Goal: Information Seeking & Learning: Learn about a topic

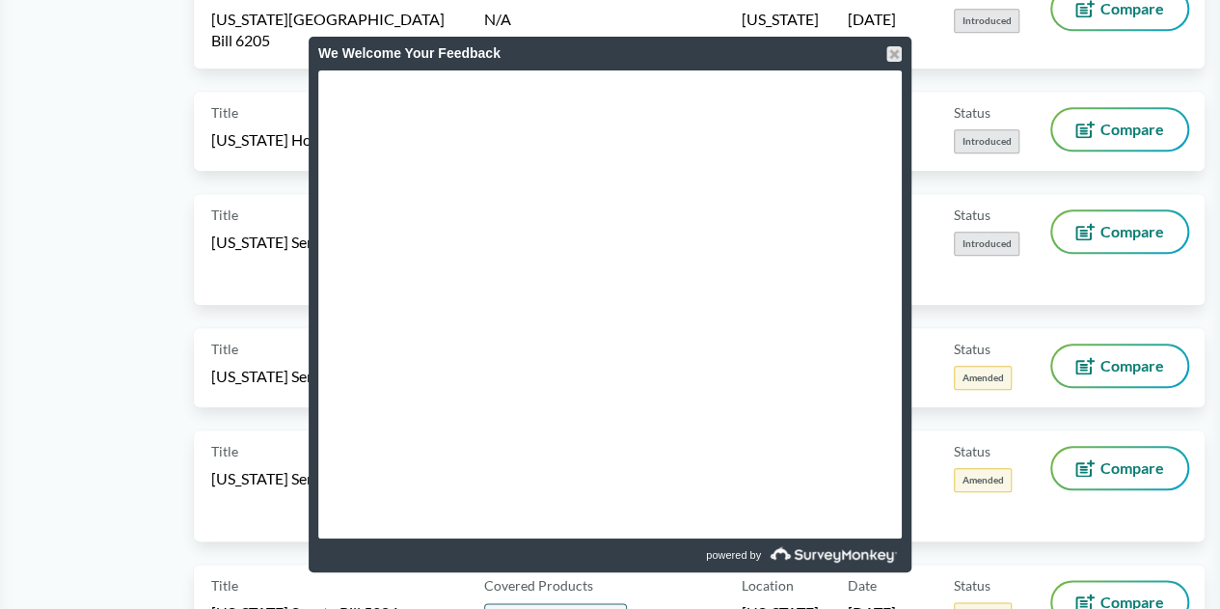
scroll to position [310, 0]
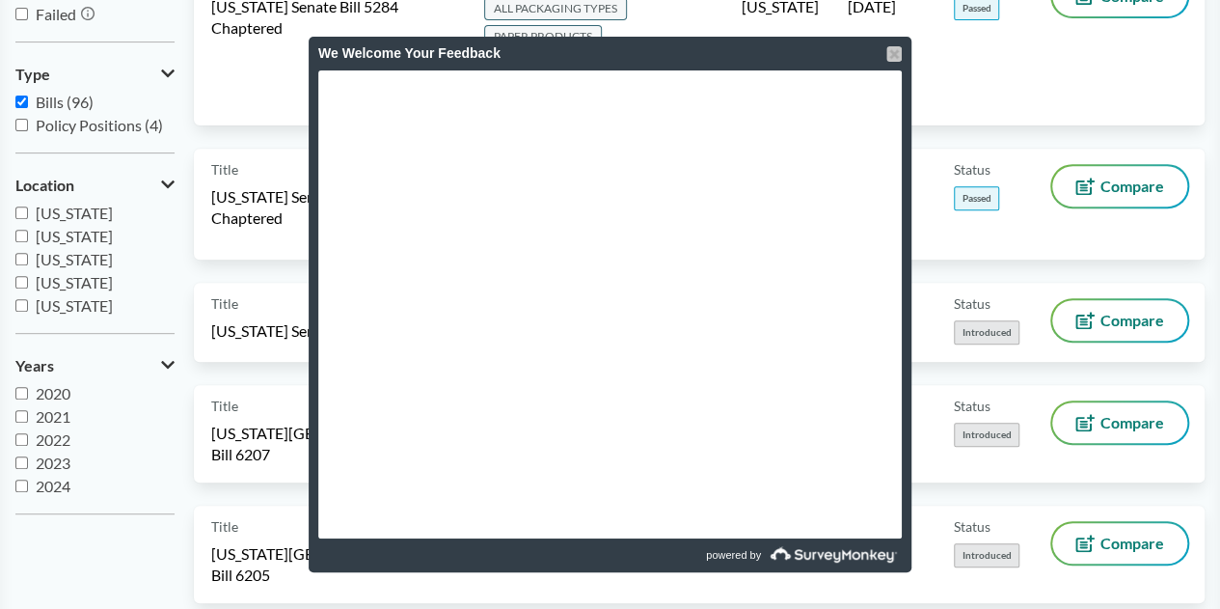
click at [897, 54] on div at bounding box center [893, 53] width 15 height 15
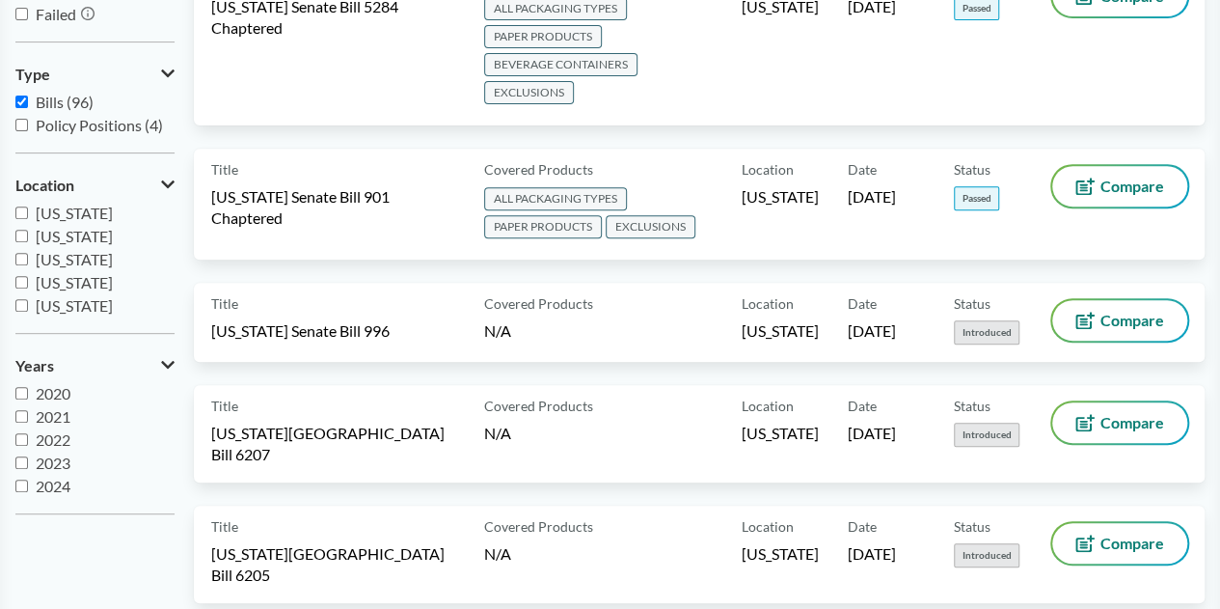
click at [17, 303] on input "[US_STATE]" at bounding box center [21, 305] width 13 height 13
checkbox input "true"
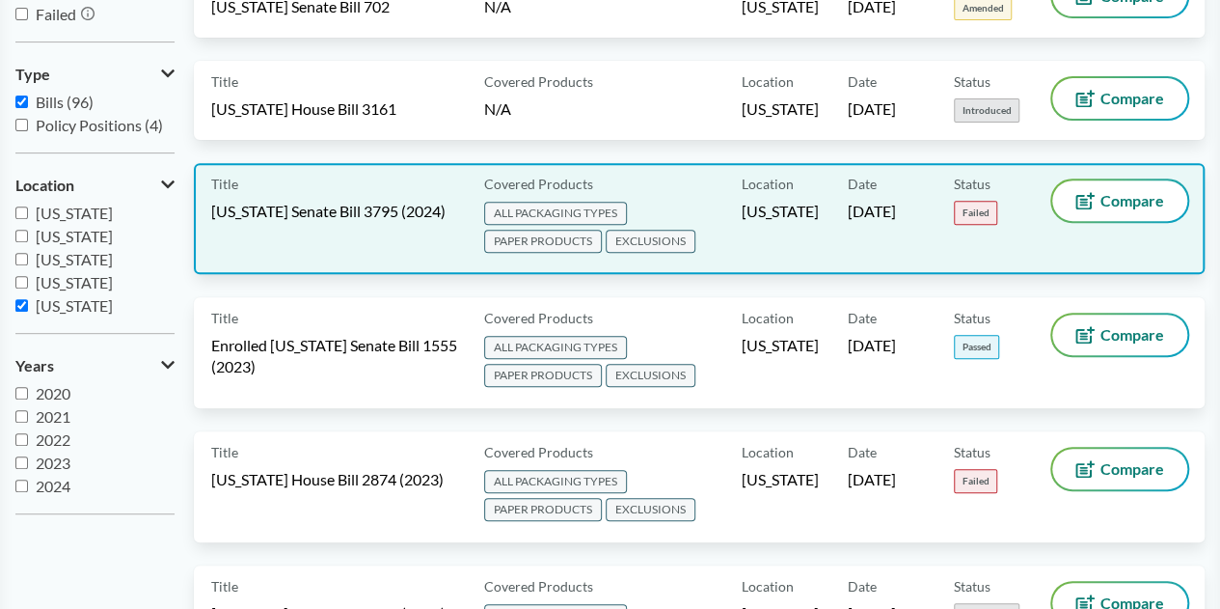
scroll to position [0, 0]
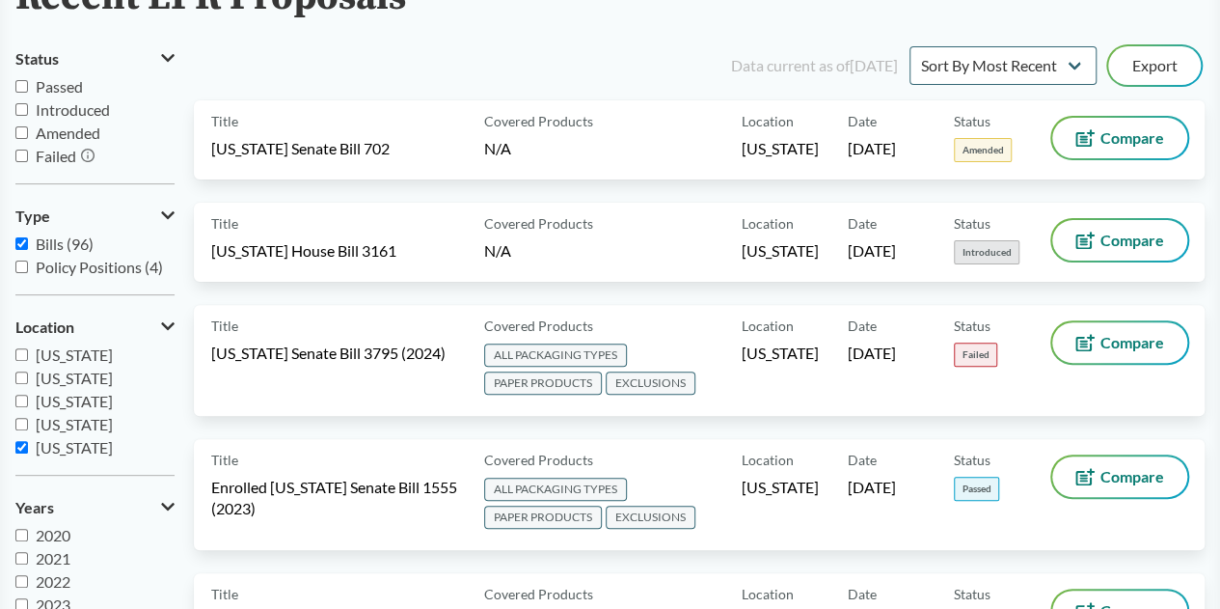
scroll to position [172, 0]
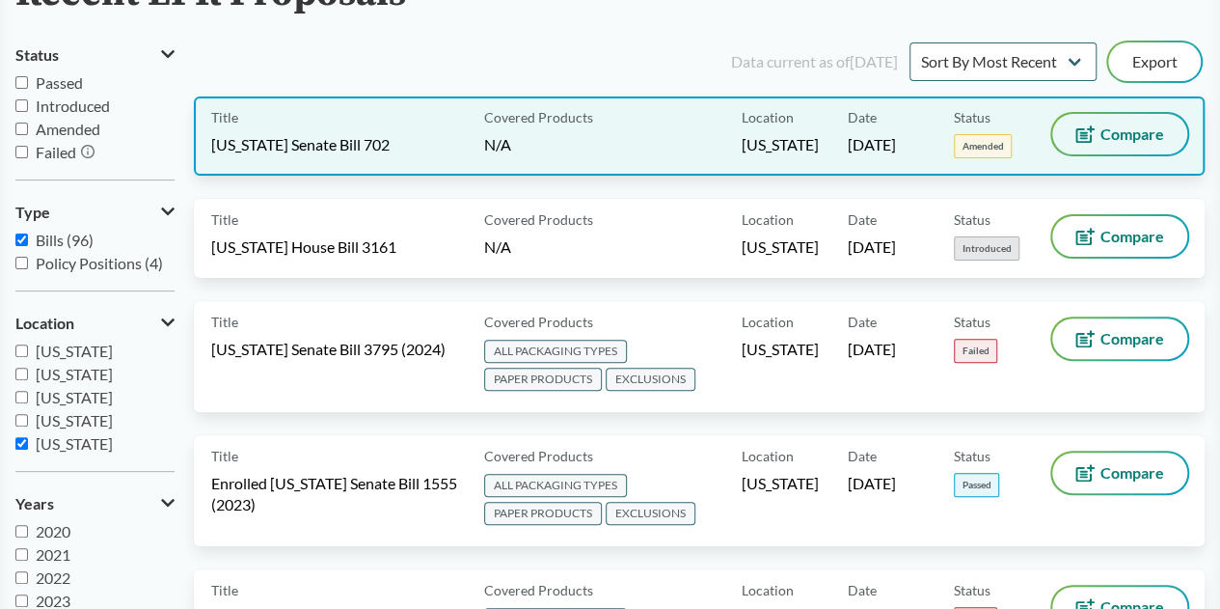
click at [1090, 131] on icon at bounding box center [1084, 133] width 19 height 17
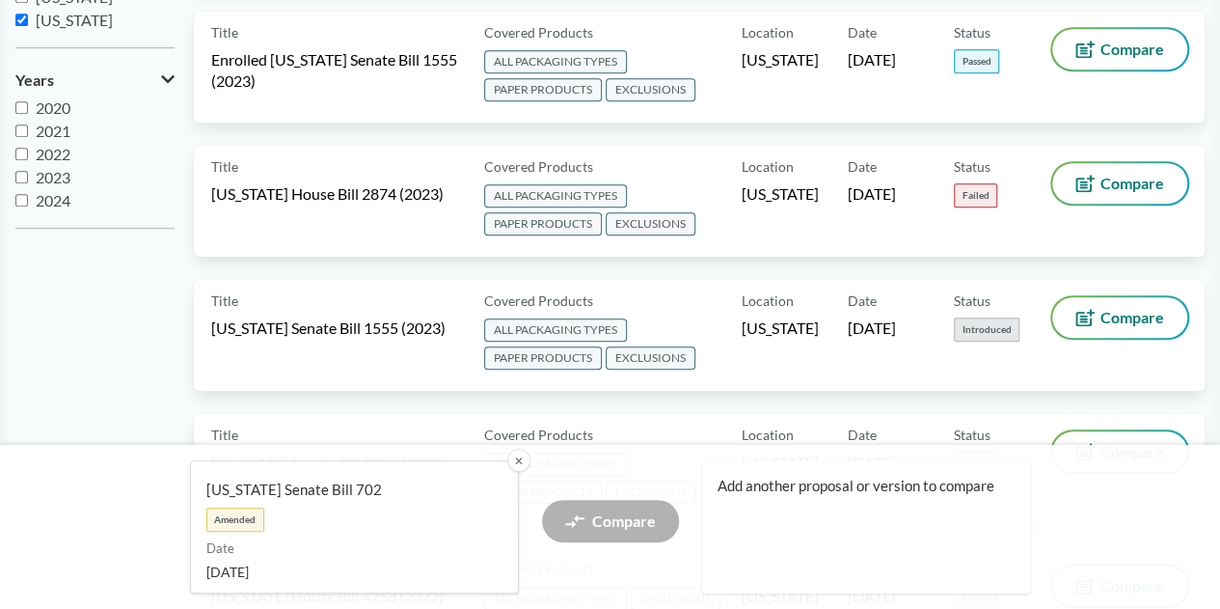
scroll to position [597, 0]
click at [516, 462] on button "✕" at bounding box center [517, 459] width 25 height 25
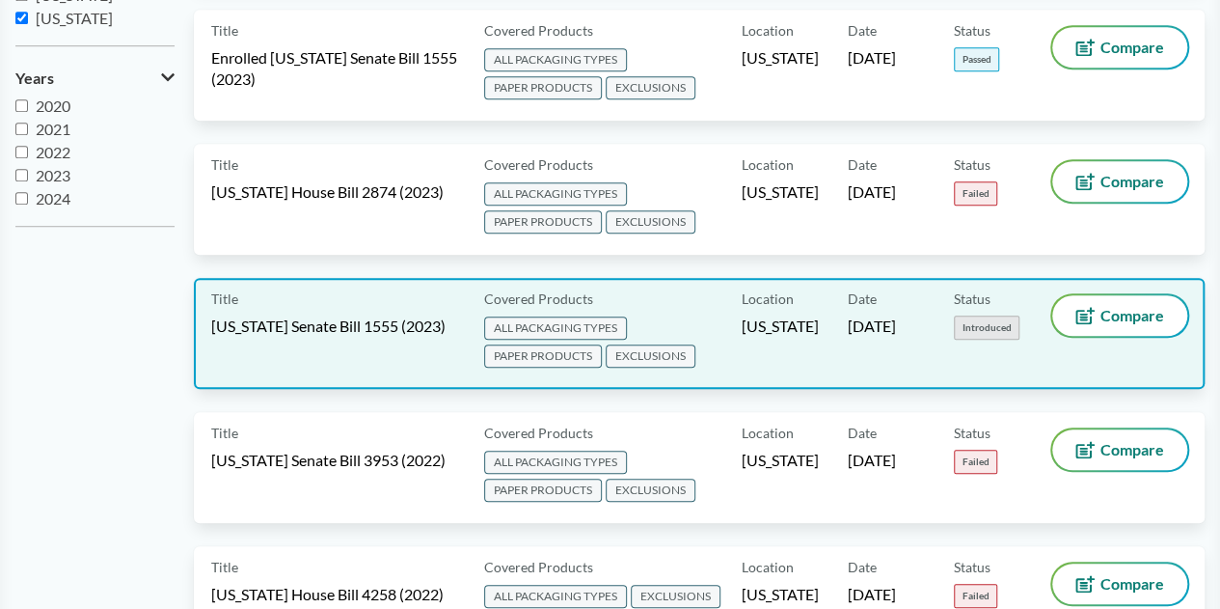
scroll to position [0, 0]
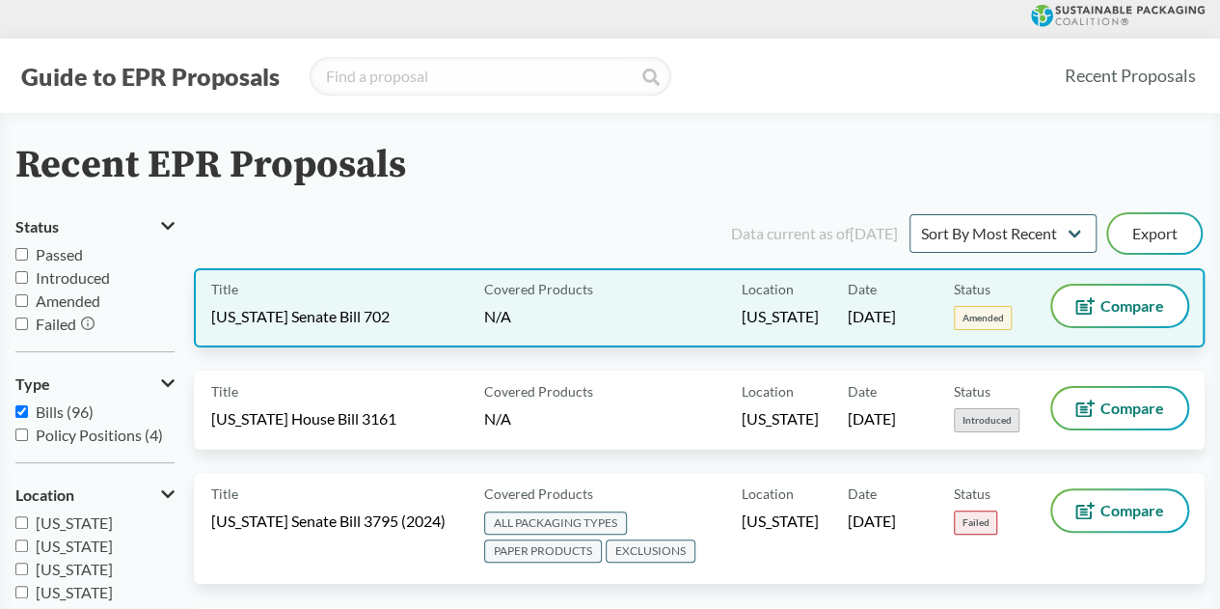
click at [384, 294] on div "Title [US_STATE] Senate Bill 702" at bounding box center [343, 307] width 265 height 44
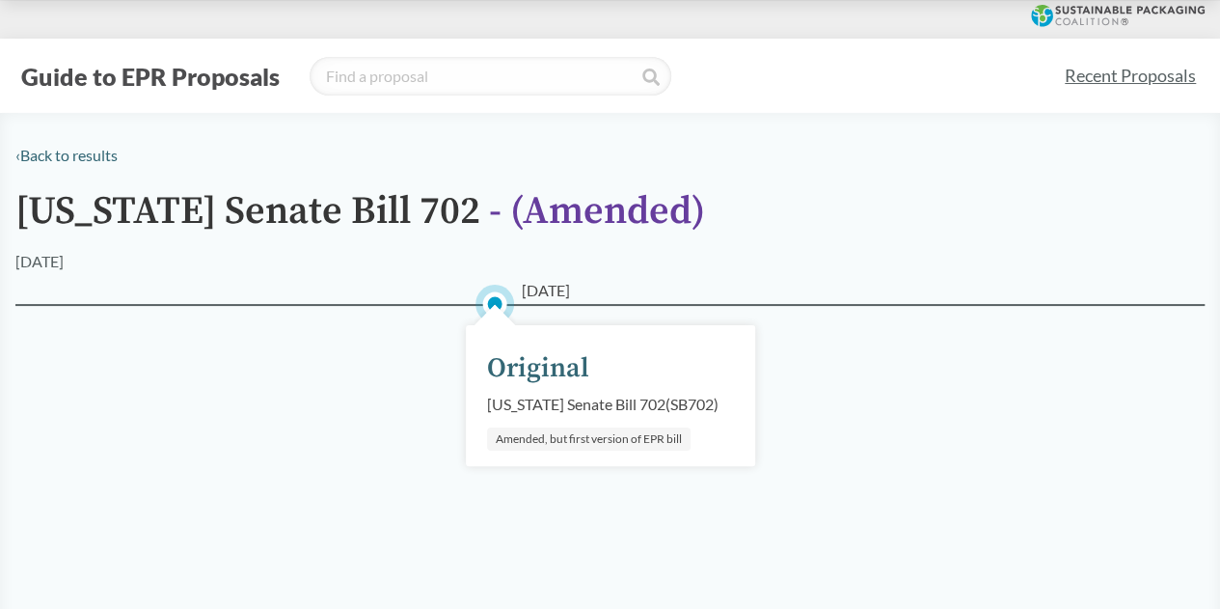
click at [543, 384] on div "Original" at bounding box center [538, 368] width 102 height 41
click at [500, 308] on circle at bounding box center [494, 303] width 19 height 19
click at [558, 308] on div "[DATE] Original [US_STATE] Senate Bill 702 ( SB702 ) [PERSON_NAME], but first v…" at bounding box center [609, 441] width 1189 height 274
click at [475, 321] on icon at bounding box center [494, 303] width 39 height 39
click at [520, 200] on span "- ( Amended )" at bounding box center [597, 211] width 216 height 48
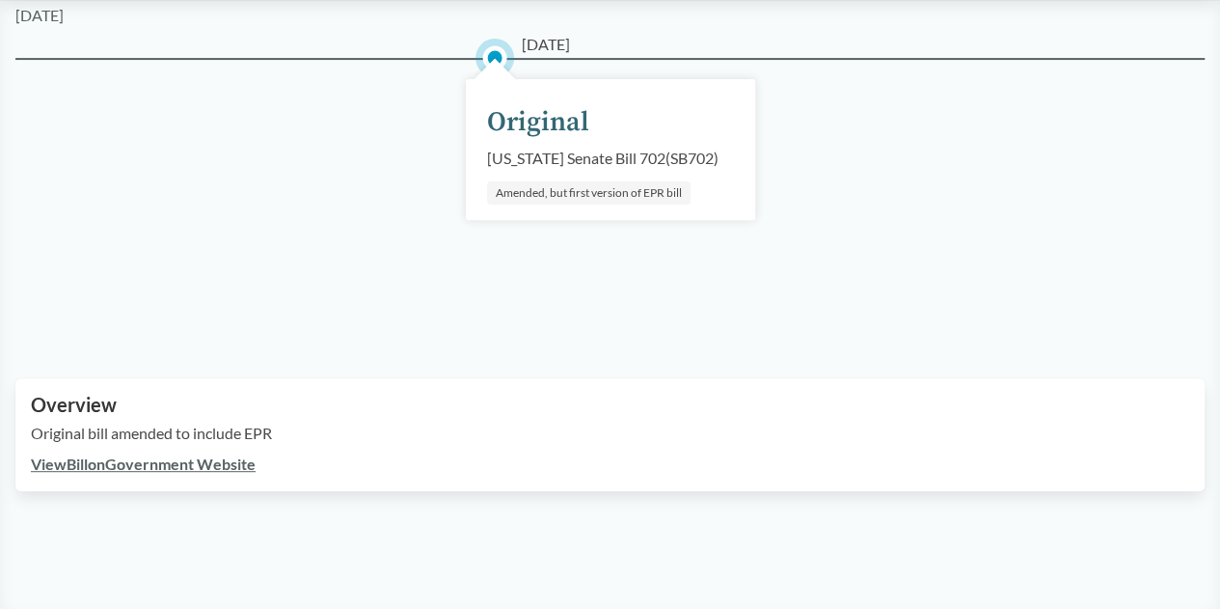
scroll to position [245, 0]
click at [203, 464] on link "View Bill on Government Website" at bounding box center [143, 464] width 225 height 18
